Goal: Find specific page/section: Find specific page/section

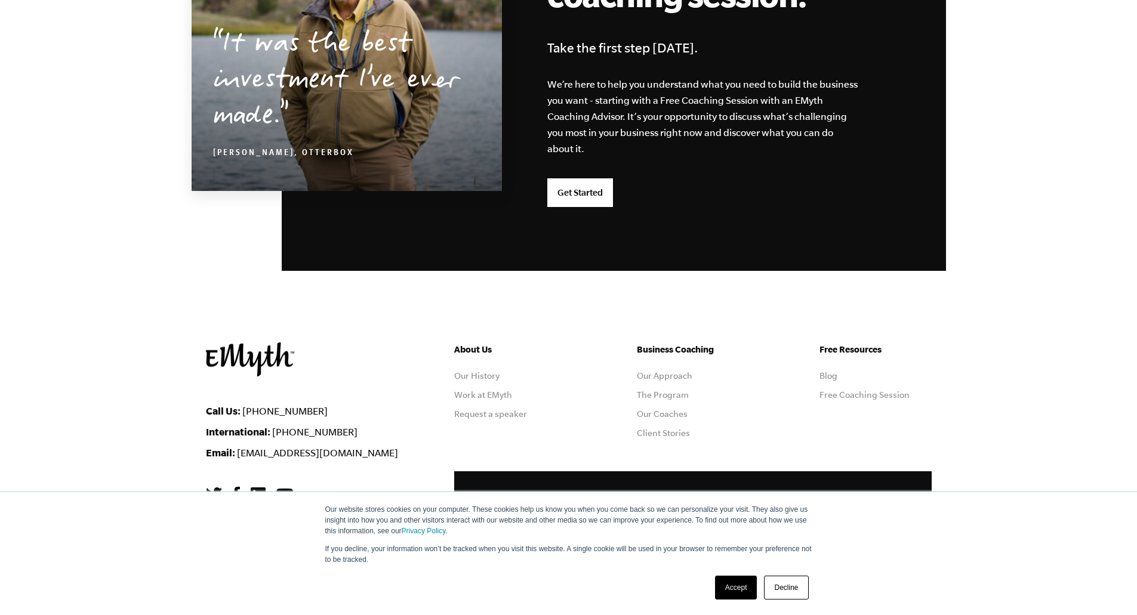
scroll to position [3063, 0]
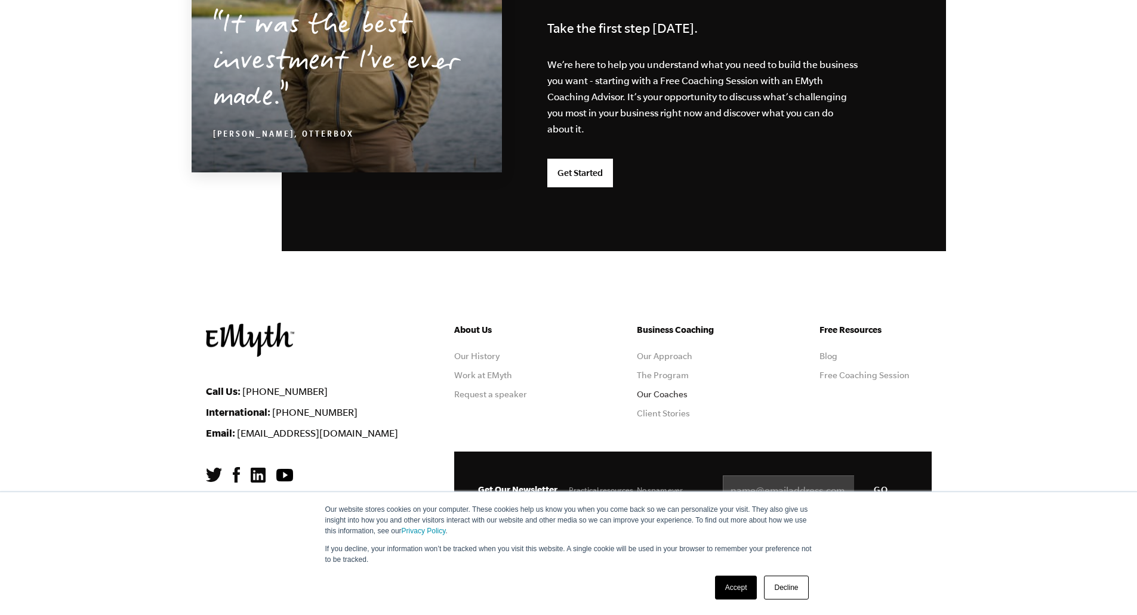
click at [668, 394] on link "Our Coaches" at bounding box center [662, 395] width 51 height 10
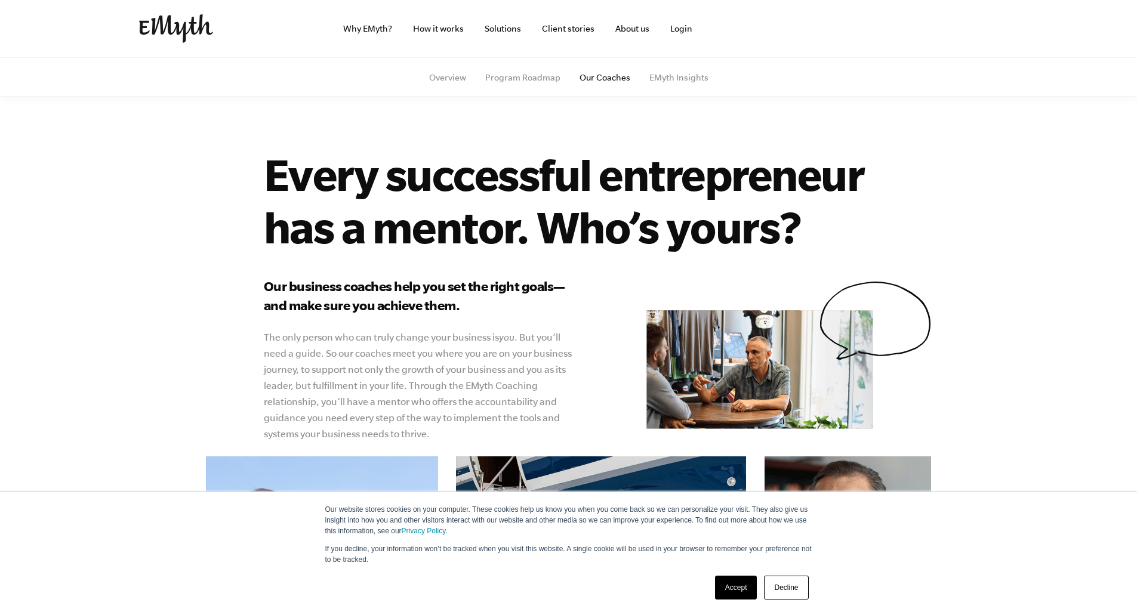
click at [594, 76] on link "Our Coaches" at bounding box center [604, 78] width 51 height 10
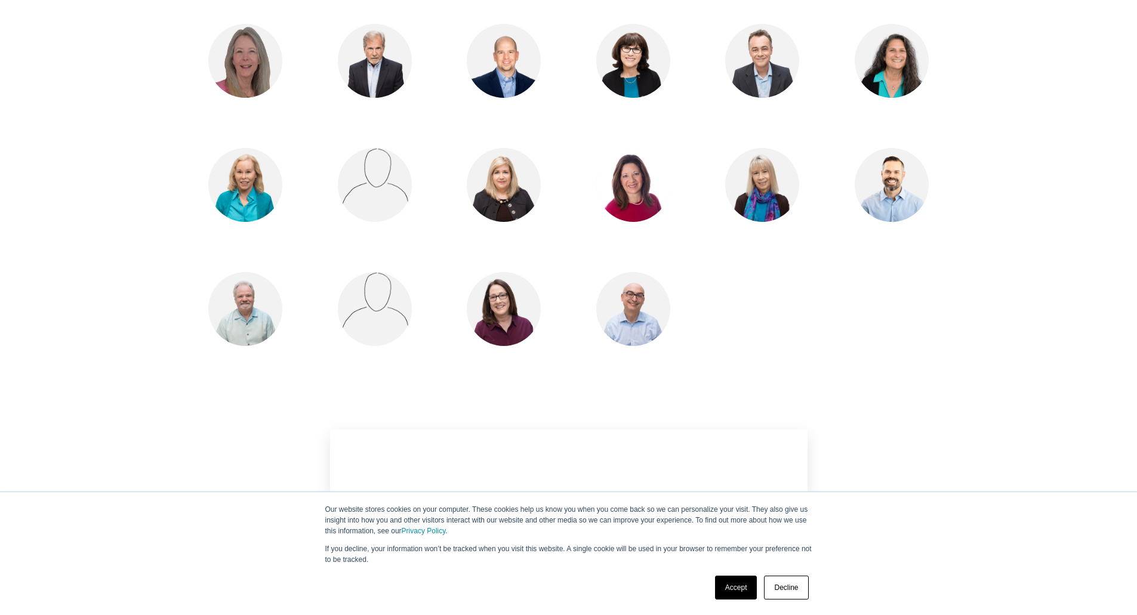
scroll to position [1014, 0]
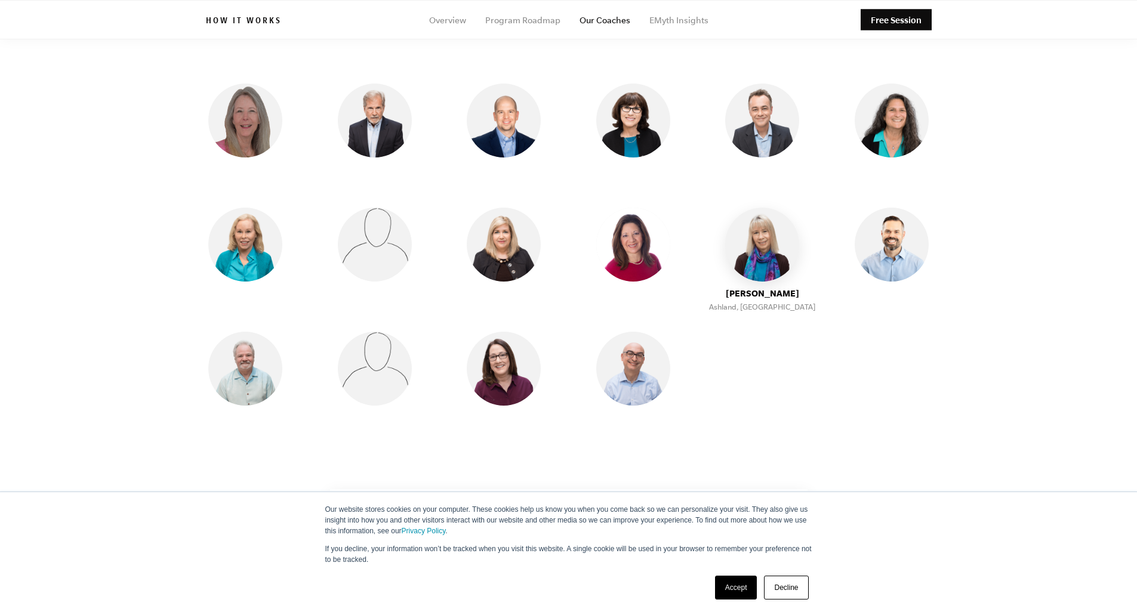
click at [761, 242] on img at bounding box center [762, 245] width 74 height 74
click at [508, 248] on img at bounding box center [504, 245] width 74 height 74
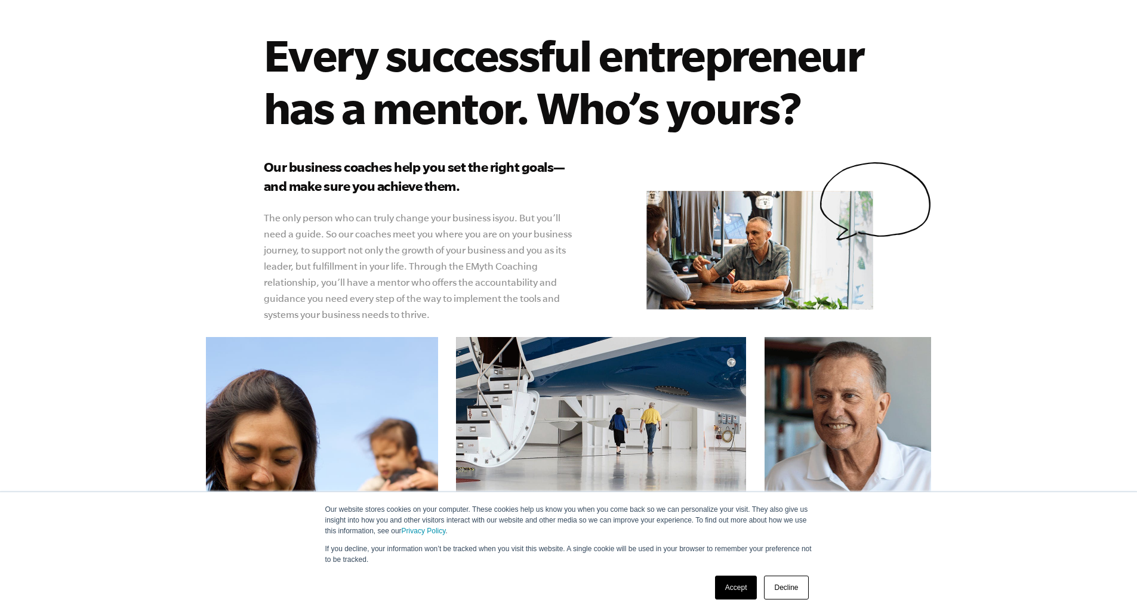
scroll to position [0, 0]
